Goal: Find specific page/section: Find specific page/section

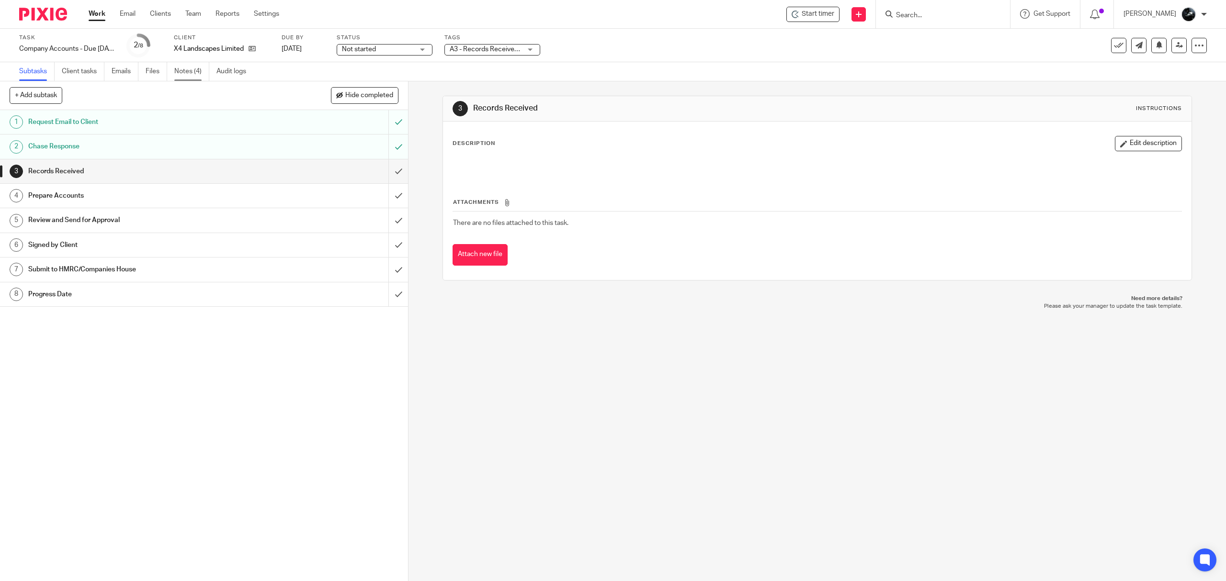
click at [181, 71] on link "Notes (4)" at bounding box center [191, 71] width 35 height 19
